Goal: Task Accomplishment & Management: Manage account settings

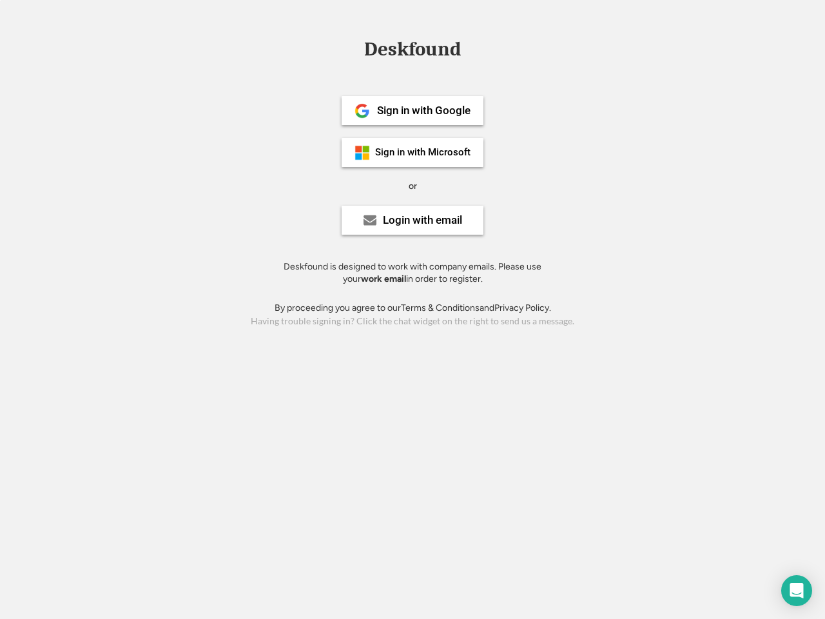
click at [412, 184] on div "or" at bounding box center [413, 186] width 8 height 13
click at [412, 52] on div "Deskfound" at bounding box center [413, 49] width 110 height 20
click at [353, 49] on div "Deskfound" at bounding box center [412, 51] width 825 height 24
click at [412, 52] on div "Deskfound" at bounding box center [413, 49] width 110 height 20
click at [412, 186] on div "or" at bounding box center [413, 186] width 8 height 13
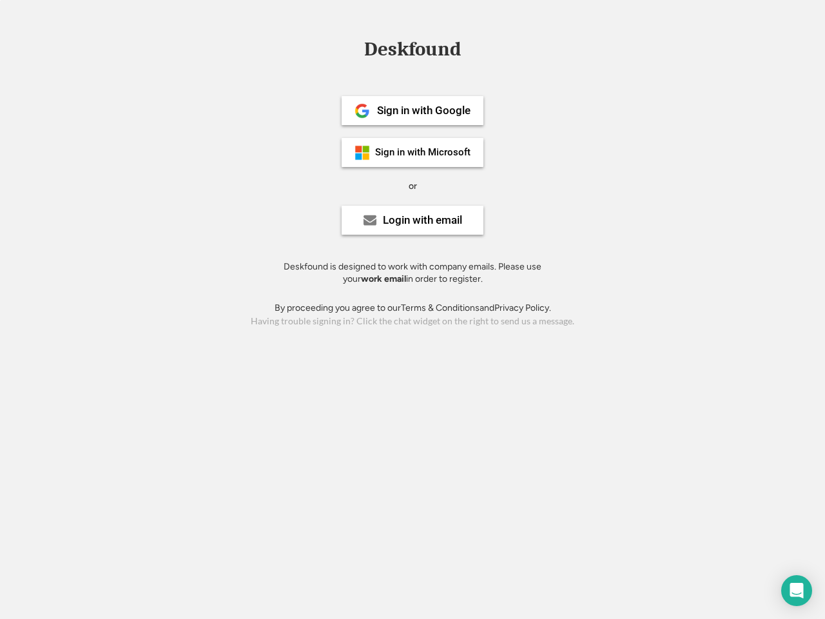
click at [412, 110] on div "Sign in with Google" at bounding box center [423, 110] width 93 height 11
click at [423, 110] on div "Sign in with Google" at bounding box center [423, 110] width 93 height 11
click at [362, 111] on img at bounding box center [361, 110] width 15 height 15
click at [412, 152] on div "Sign in with Microsoft" at bounding box center [422, 153] width 95 height 10
click at [423, 152] on div "Sign in with Microsoft" at bounding box center [422, 153] width 95 height 10
